Goal: Find specific page/section: Find specific page/section

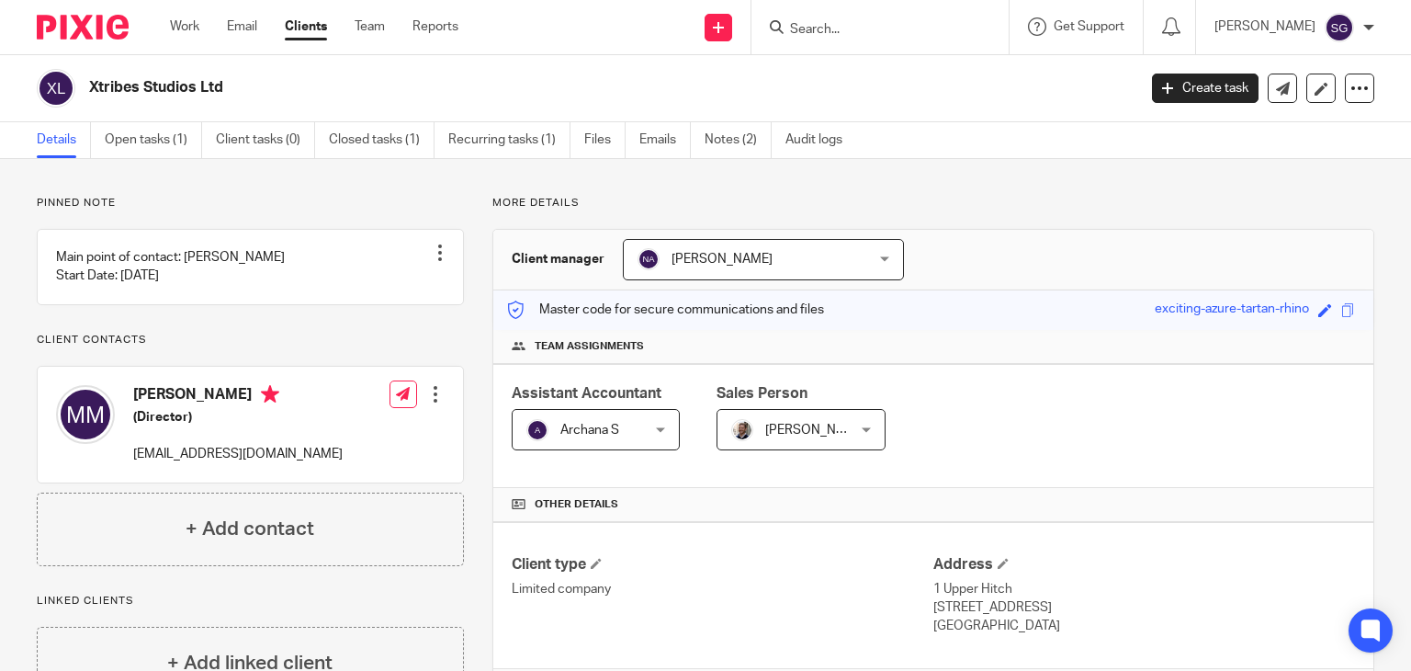
click at [801, 34] on input "Search" at bounding box center [870, 30] width 165 height 17
type input "a tavo"
click button "submit" at bounding box center [0, 0] width 0 height 0
click at [838, 19] on form "a tavo" at bounding box center [886, 27] width 196 height 23
click at [841, 30] on input "a tavo" at bounding box center [870, 30] width 165 height 17
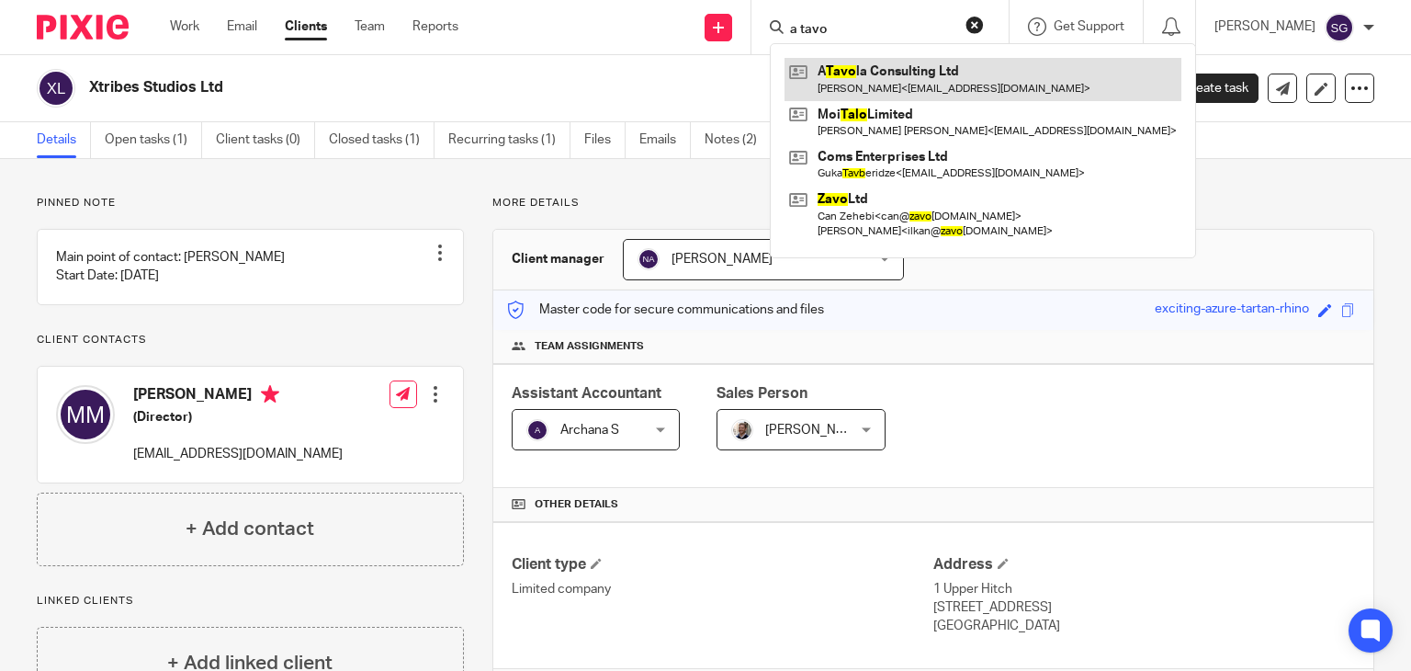
click at [866, 77] on link at bounding box center [983, 79] width 397 height 42
click at [893, 85] on link at bounding box center [983, 79] width 397 height 42
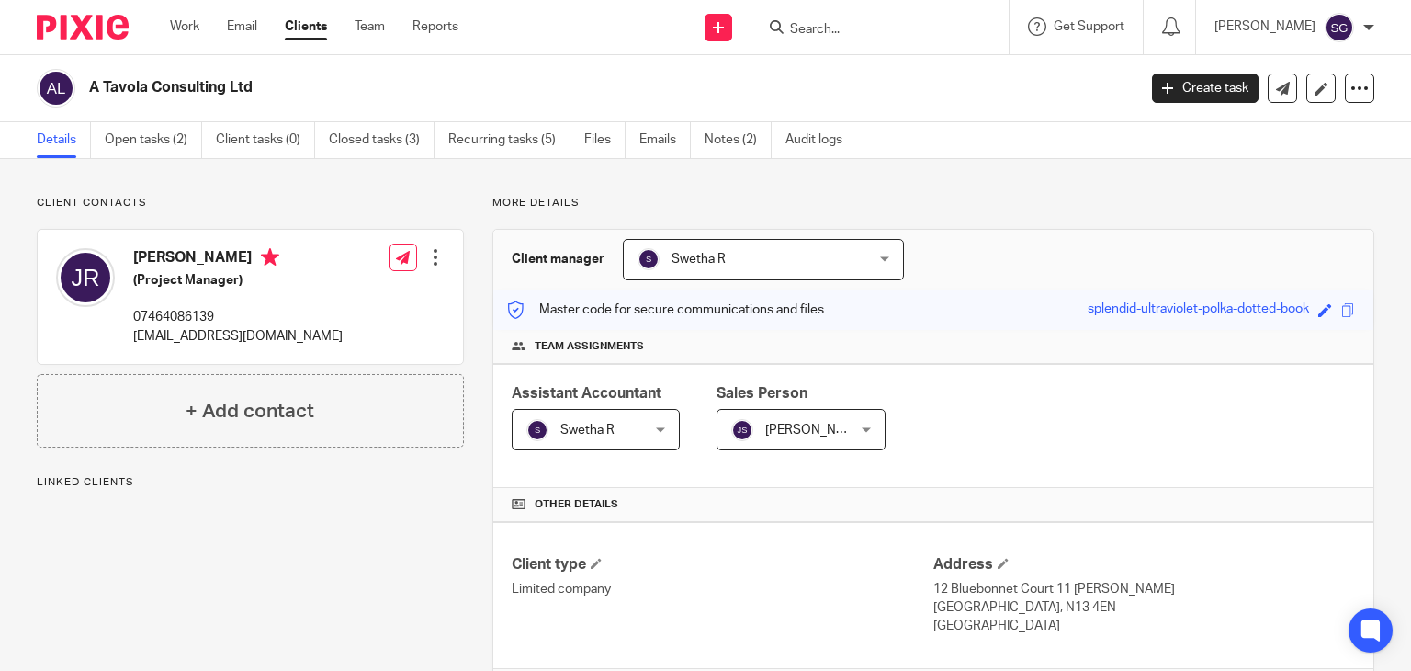
drag, startPoint x: 0, startPoint y: 0, endPoint x: 1025, endPoint y: 362, distance: 1087.2
